Goal: Task Accomplishment & Management: Manage account settings

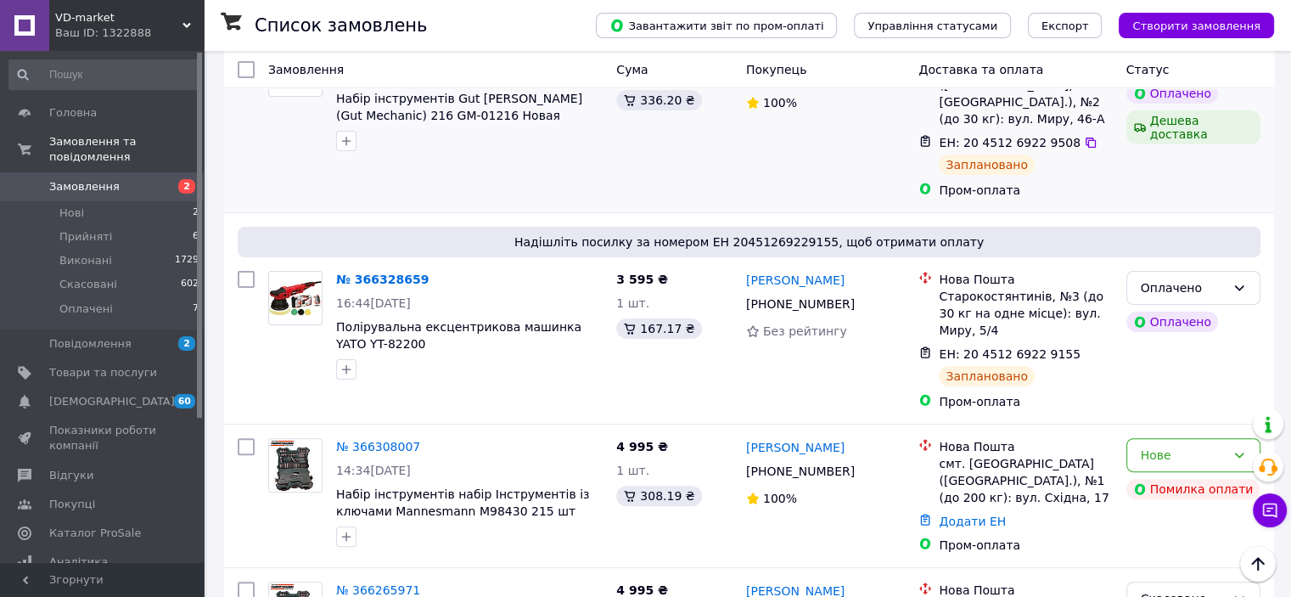
scroll to position [424, 0]
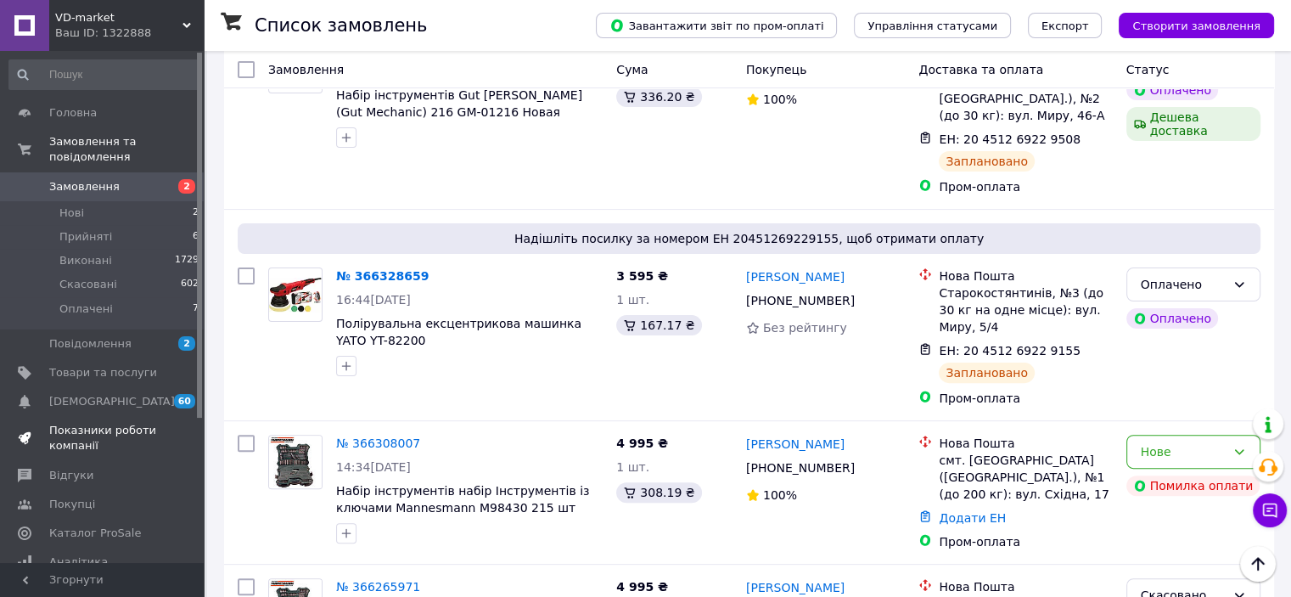
click at [71, 423] on span "Показники роботи компанії" at bounding box center [103, 438] width 108 height 31
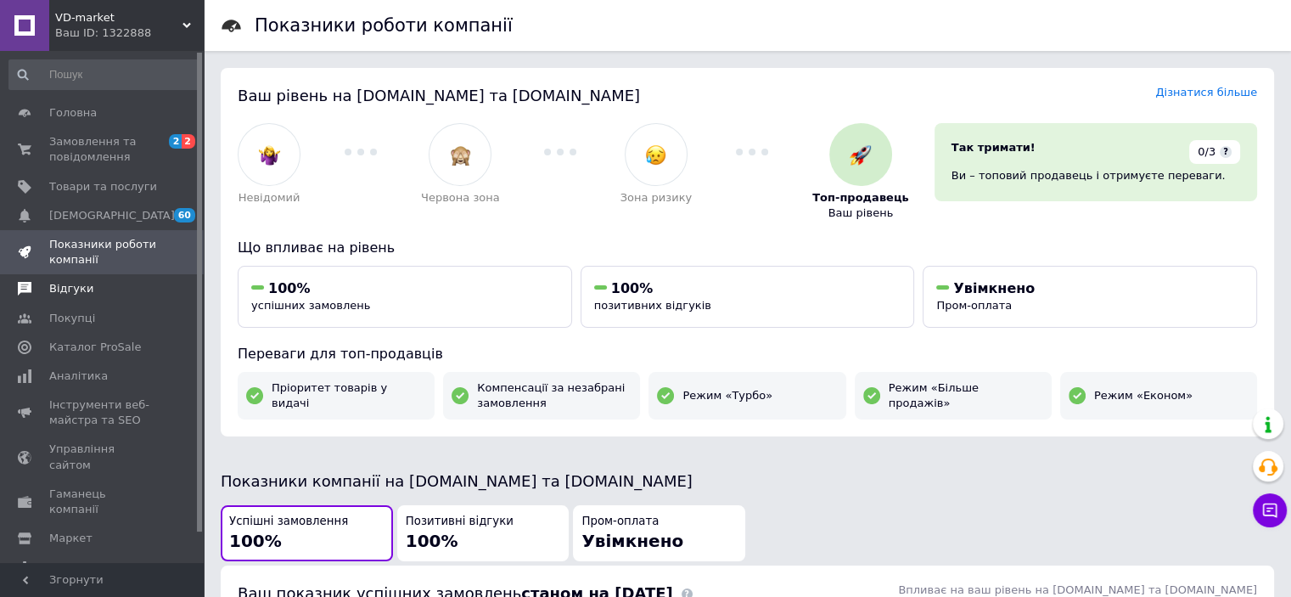
click at [65, 285] on span "Відгуки" at bounding box center [71, 288] width 44 height 15
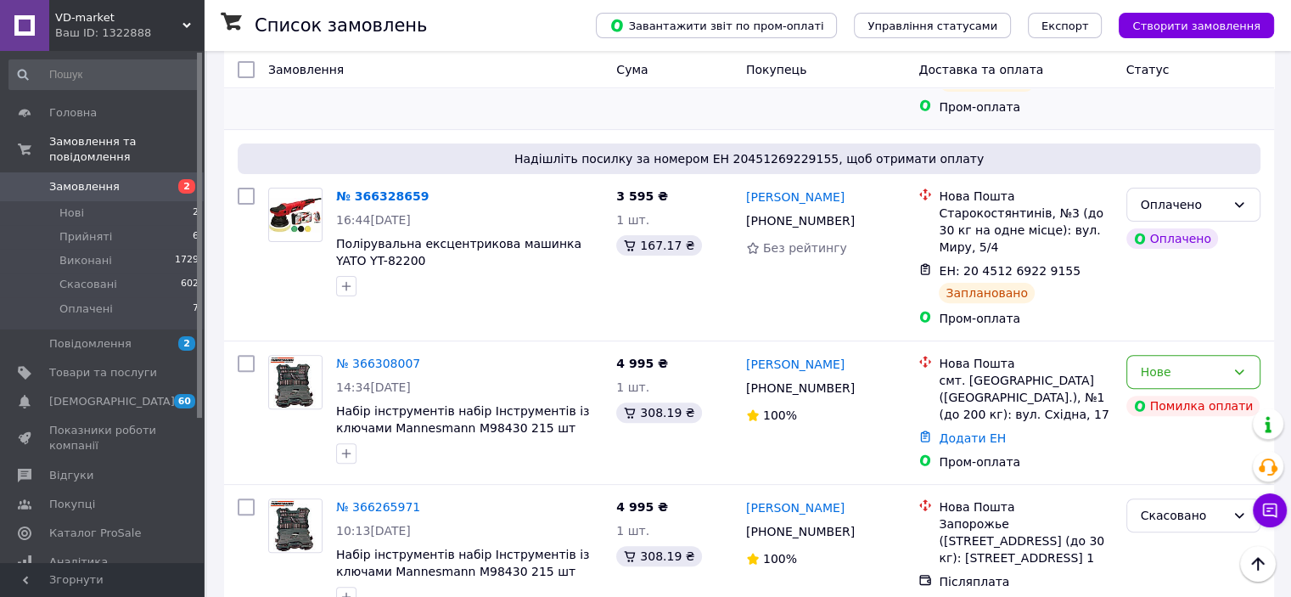
scroll to position [509, 0]
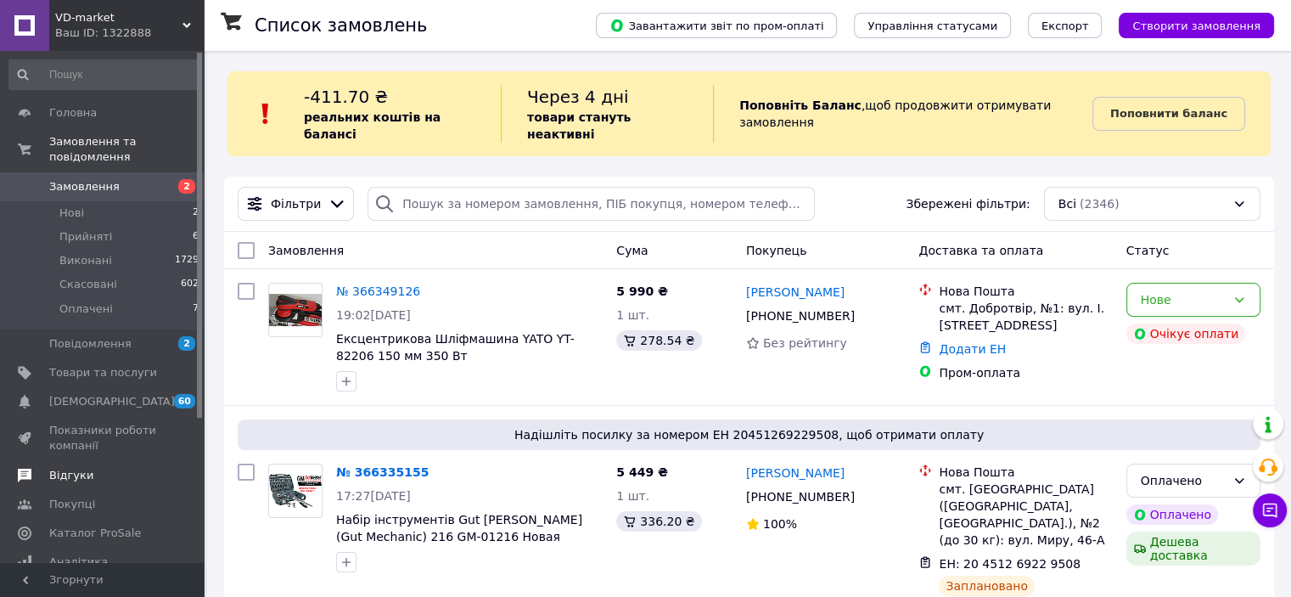
click at [71, 468] on span "Відгуки" at bounding box center [71, 475] width 44 height 15
